Goal: Task Accomplishment & Management: Use online tool/utility

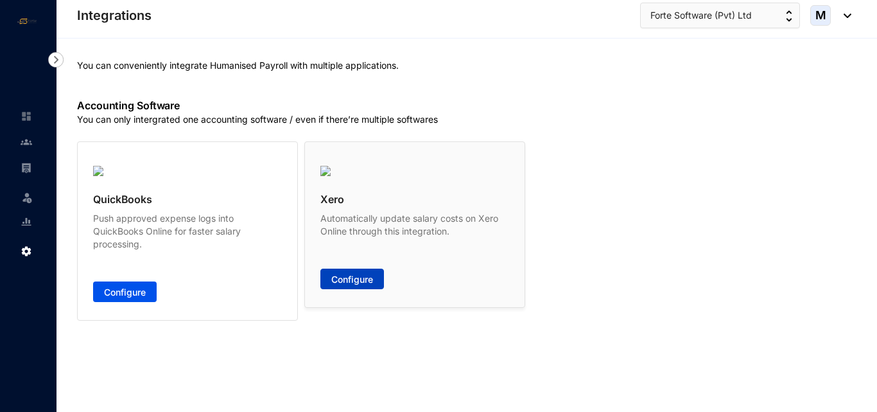
click at [351, 282] on span "Configure" at bounding box center [352, 279] width 42 height 13
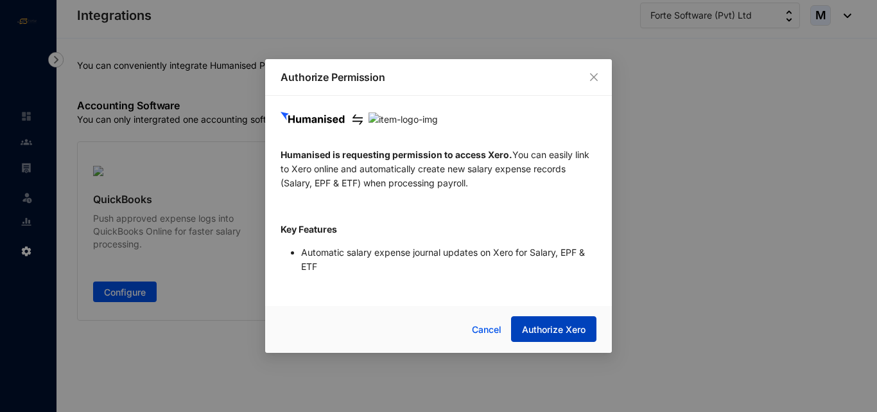
click at [541, 319] on button "Authorize Xero" at bounding box center [553, 329] width 85 height 26
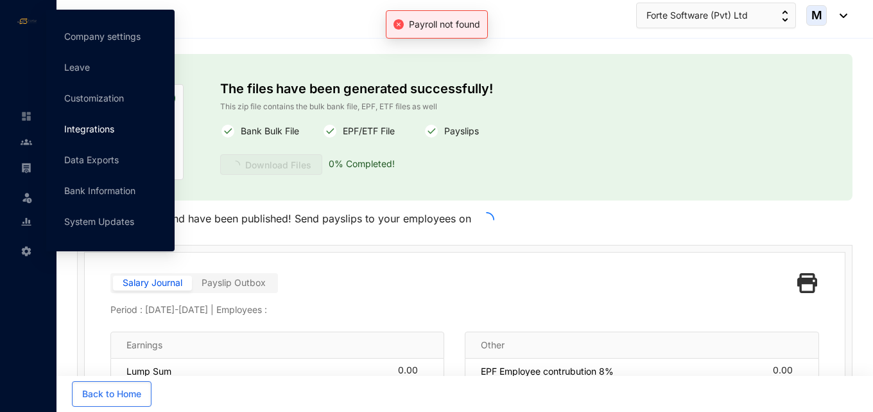
click at [102, 125] on link "Integrations" at bounding box center [89, 128] width 50 height 11
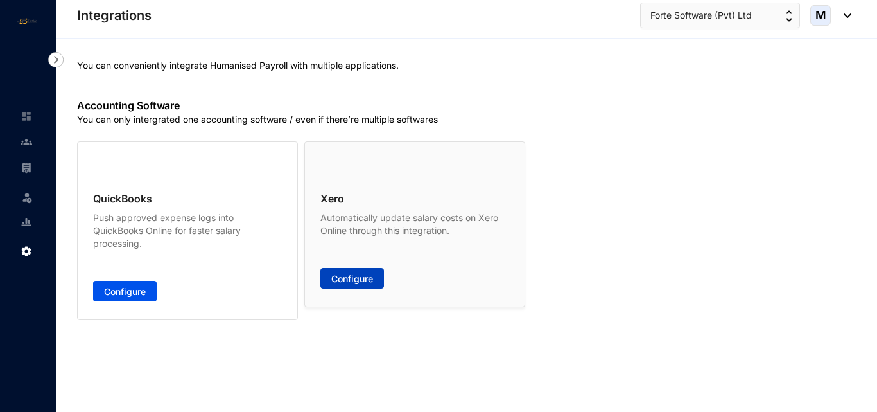
click at [340, 283] on span "Configure" at bounding box center [352, 278] width 42 height 13
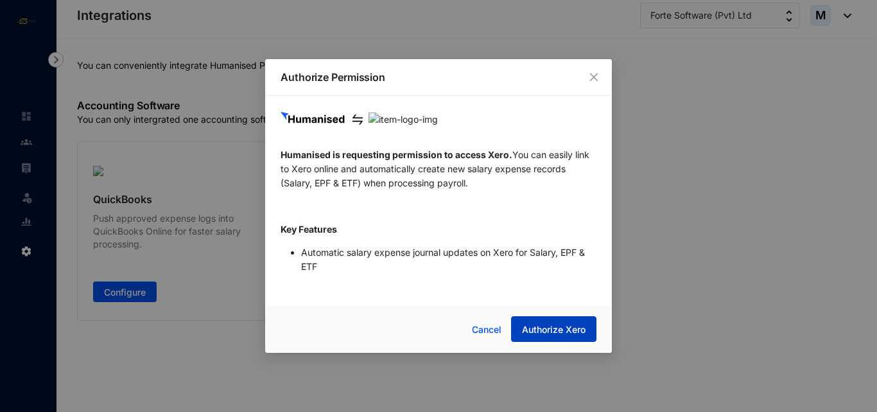
click at [536, 333] on span "Authorize Xero" at bounding box center [554, 329] width 64 height 13
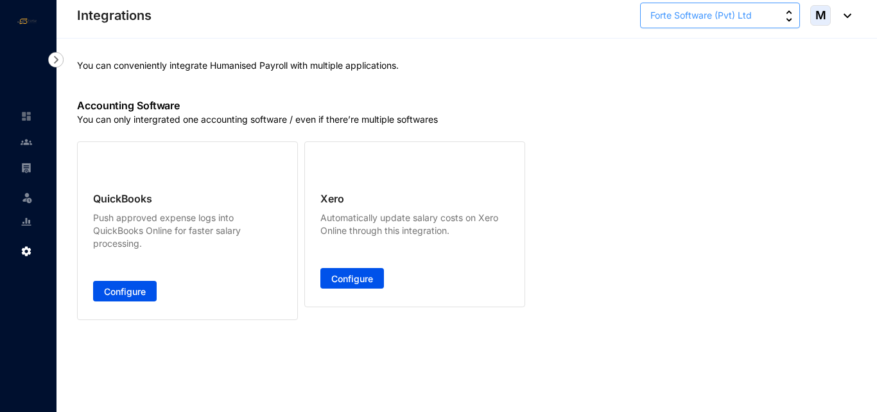
click at [766, 23] on button "Forte Software (Pvt) Ltd" at bounding box center [720, 16] width 160 height 26
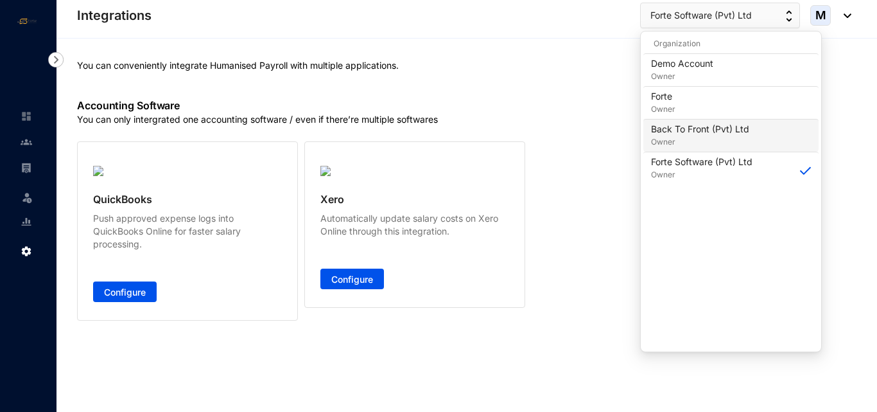
click at [683, 137] on p "Owner" at bounding box center [700, 142] width 98 height 13
